Goal: Communication & Community: Answer question/provide support

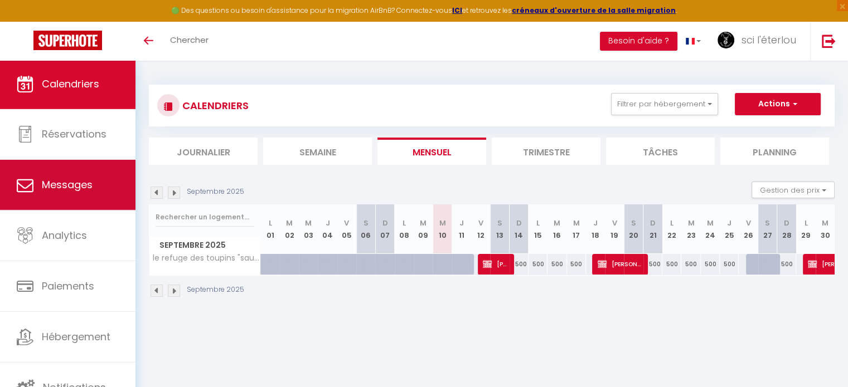
click at [83, 183] on span "Messages" at bounding box center [67, 185] width 51 height 14
select select "message"
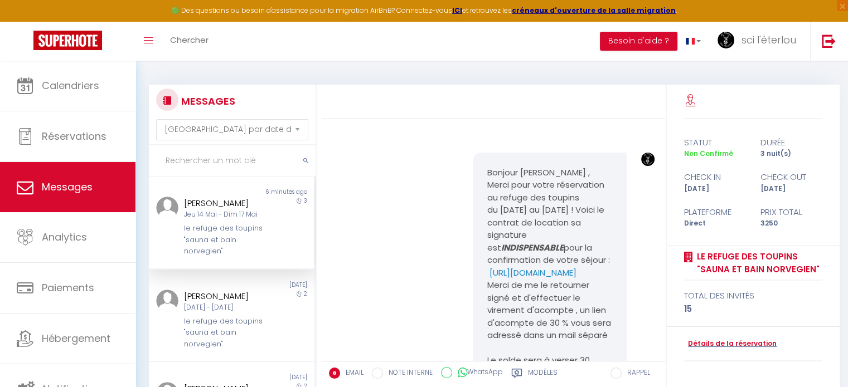
scroll to position [1717, 0]
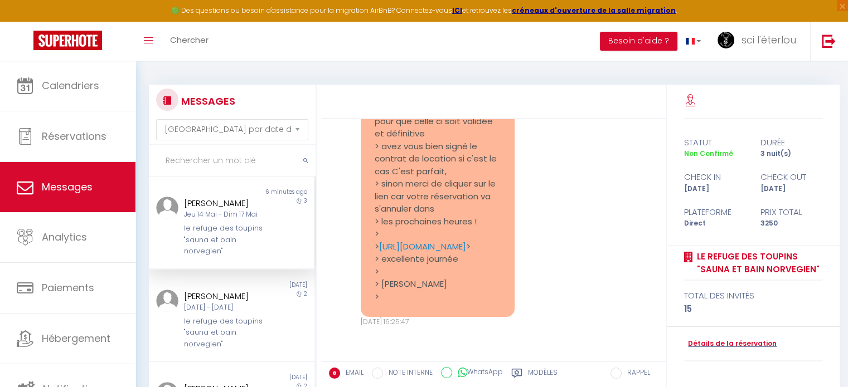
click at [236, 228] on div "le refuge des toupins "sauna et bain norvegien"" at bounding box center [225, 240] width 82 height 34
click at [219, 229] on div "le refuge des toupins "sauna et bain norvegien"" at bounding box center [225, 240] width 82 height 34
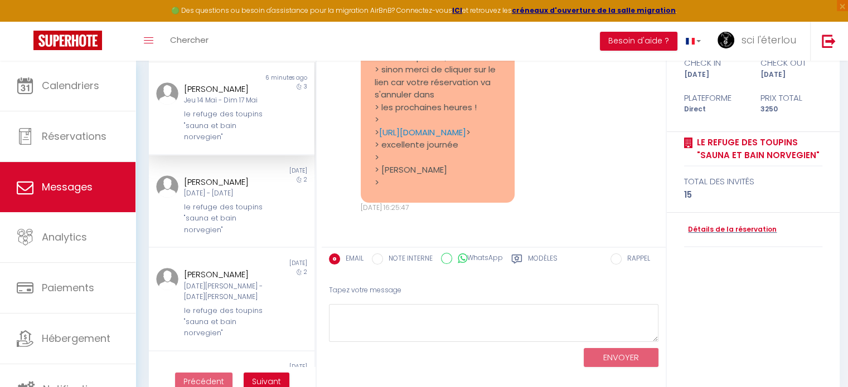
scroll to position [117, 0]
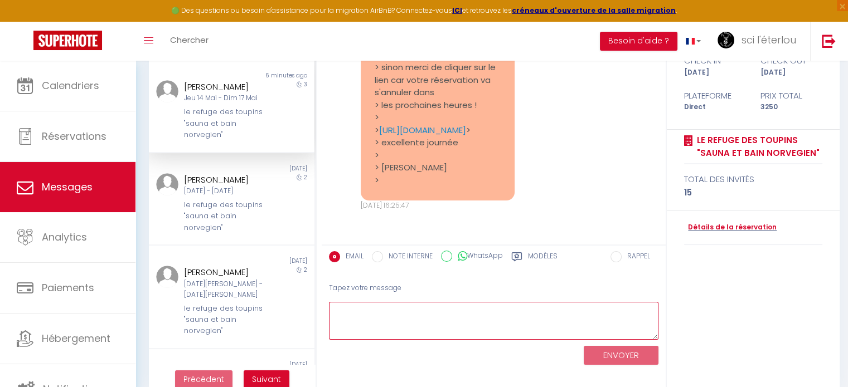
click at [413, 308] on textarea at bounding box center [493, 321] width 329 height 38
type textarea "super ! merci excellente journée"
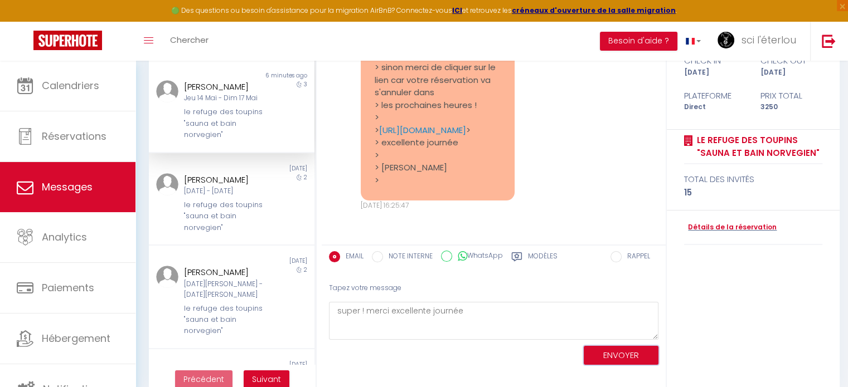
click at [628, 357] on button "ENVOYER" at bounding box center [621, 356] width 75 height 20
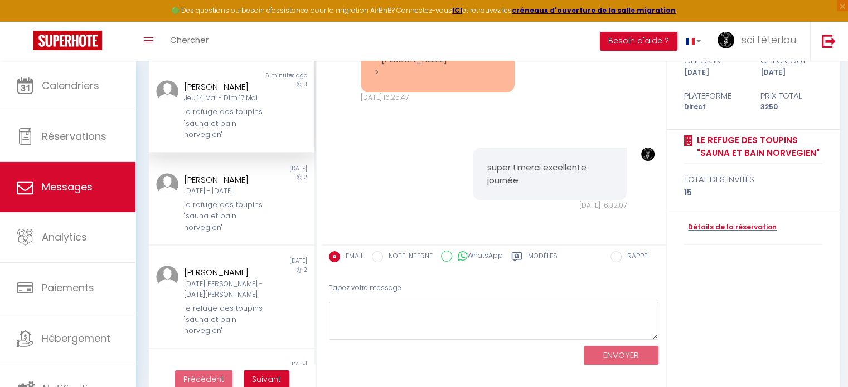
scroll to position [1826, 0]
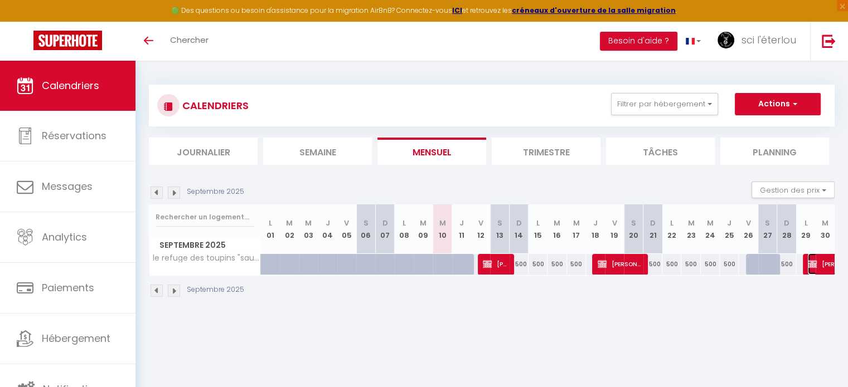
click at [814, 266] on img at bounding box center [812, 264] width 9 height 9
select select "KO"
select select "0"
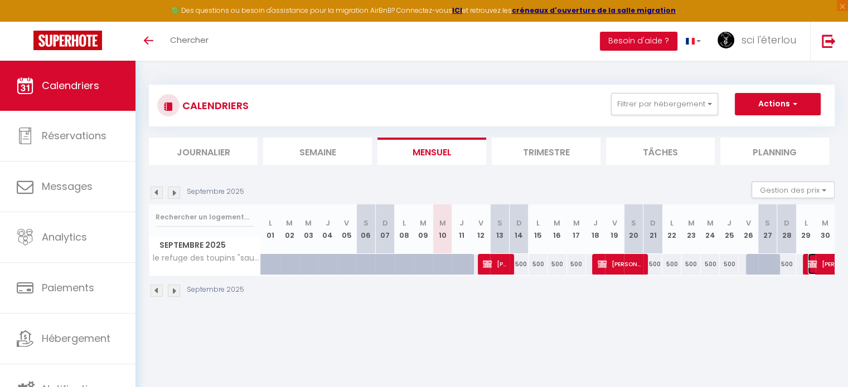
select select "1"
select select
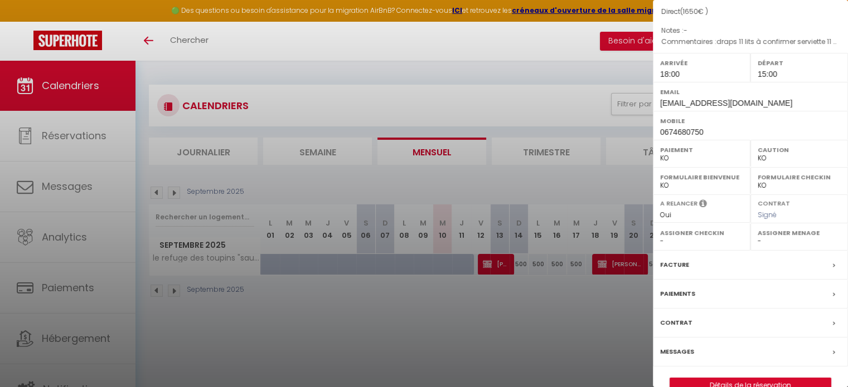
scroll to position [141, 0]
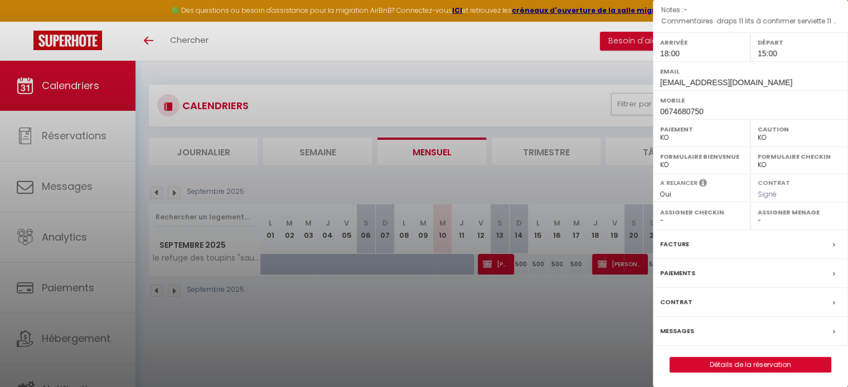
click at [743, 245] on div "Facture" at bounding box center [750, 244] width 195 height 29
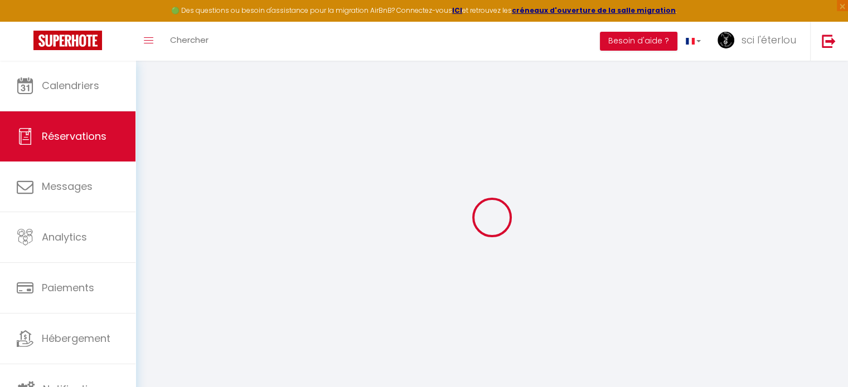
select select
checkbox input "false"
select select
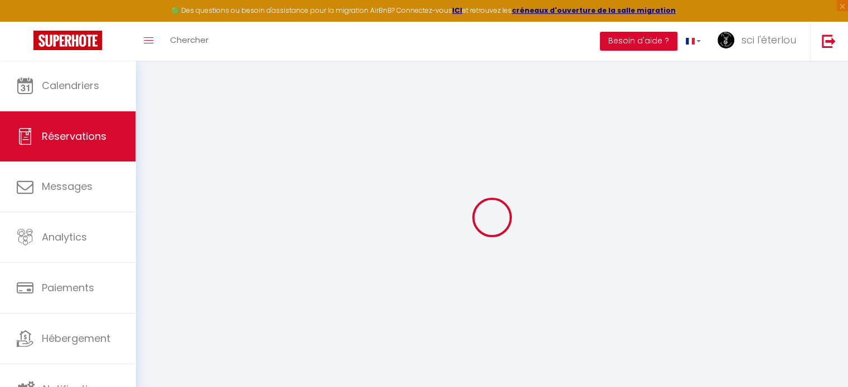
checkbox input "false"
type textarea "draps 11 lits à confirmer serviette 11 personnes à confirmer menage pris et arr…"
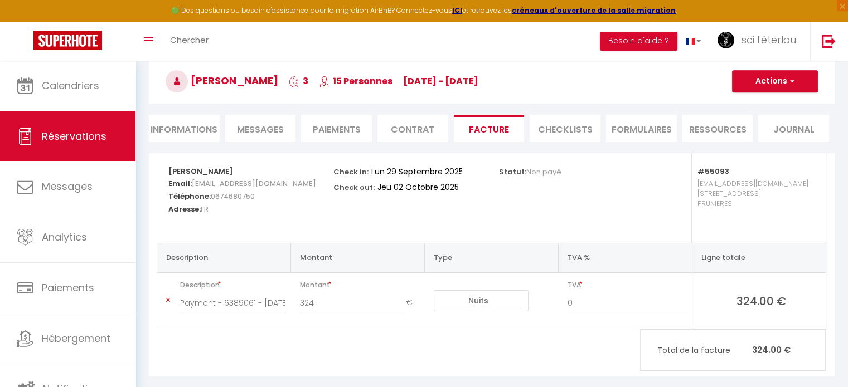
scroll to position [69, 0]
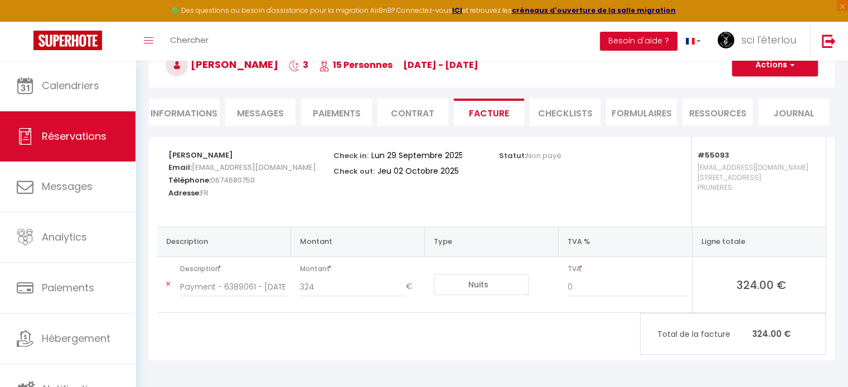
click at [407, 113] on li "Contrat" at bounding box center [412, 112] width 71 height 27
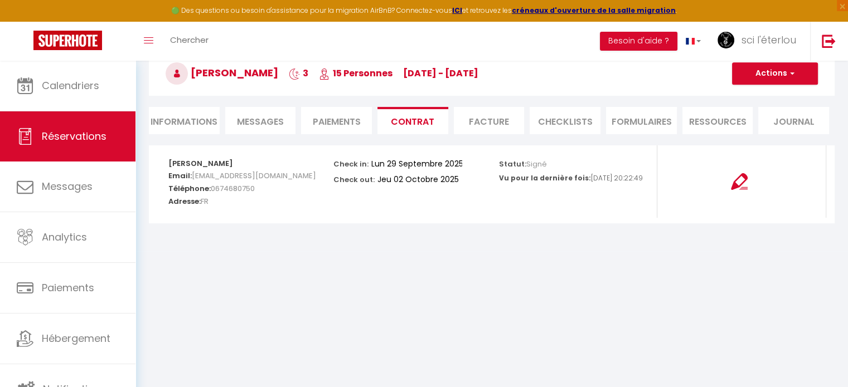
scroll to position [60, 0]
click at [731, 188] on img at bounding box center [739, 182] width 17 height 17
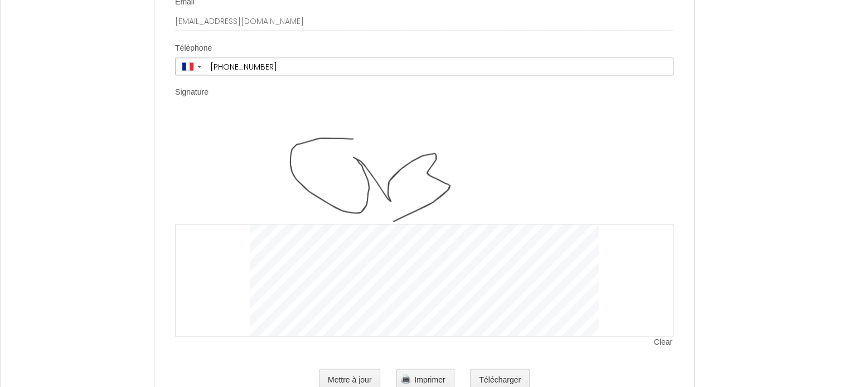
scroll to position [2263, 0]
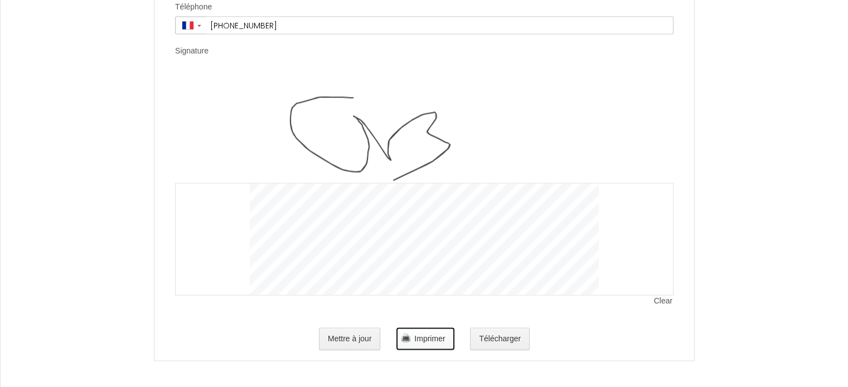
click at [406, 338] on img "button" at bounding box center [405, 338] width 9 height 9
